Goal: Task Accomplishment & Management: Use online tool/utility

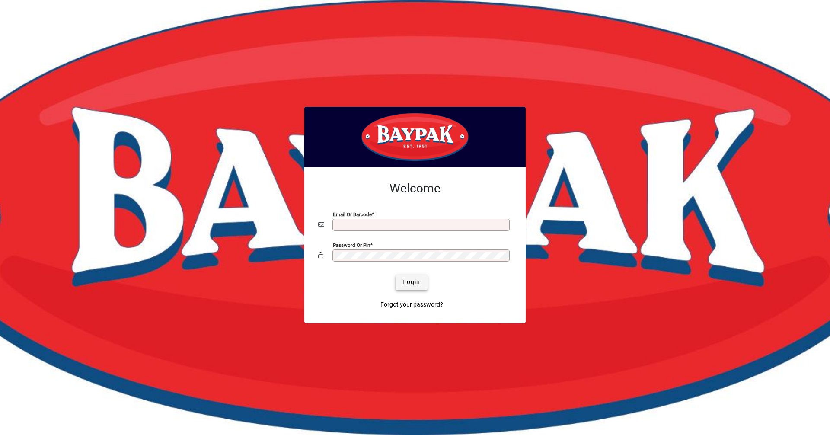
type input "**********"
click at [418, 274] on span "submit" at bounding box center [411, 282] width 32 height 21
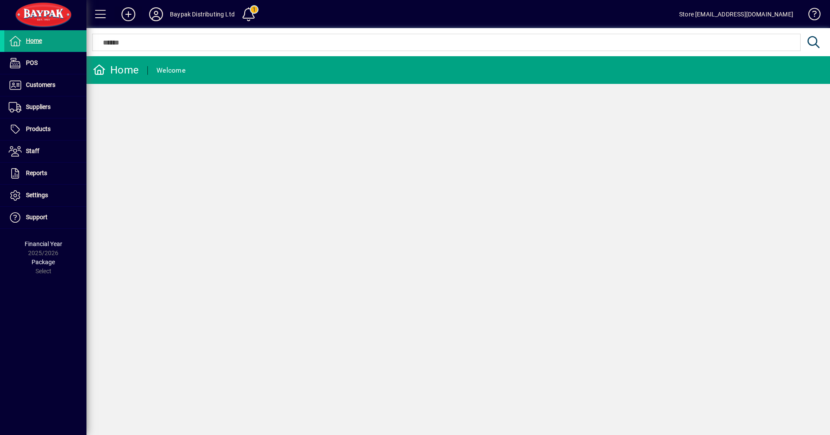
click at [124, 18] on icon at bounding box center [128, 14] width 17 height 14
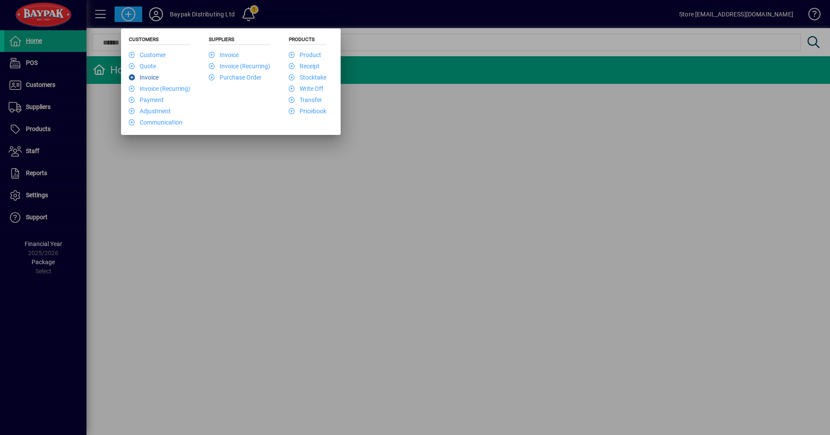
click at [157, 81] on li "Invoice" at bounding box center [159, 76] width 61 height 11
drag, startPoint x: 329, startPoint y: 227, endPoint x: 277, endPoint y: 195, distance: 60.7
click at [329, 227] on div at bounding box center [415, 217] width 830 height 435
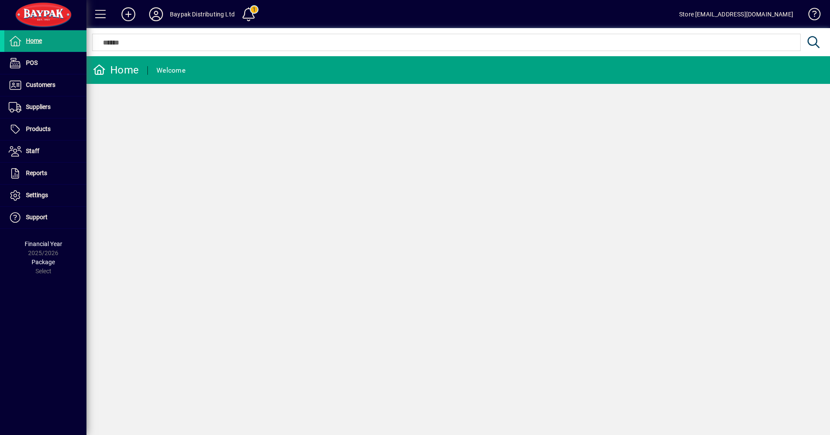
click at [683, 149] on div "Home Welcome" at bounding box center [457, 245] width 743 height 379
